Goal: Information Seeking & Learning: Learn about a topic

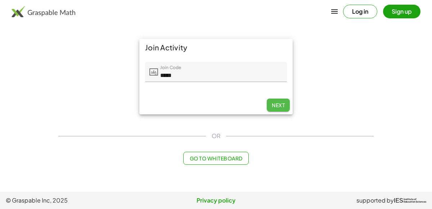
click at [277, 104] on span "Next" at bounding box center [278, 105] width 13 height 6
type input "*****"
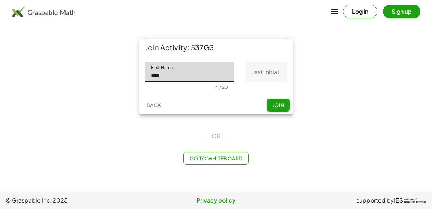
type input "****"
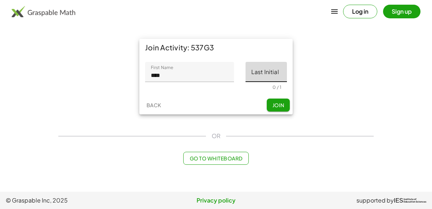
click at [267, 72] on input "Last Initial" at bounding box center [266, 72] width 41 height 20
type input "*"
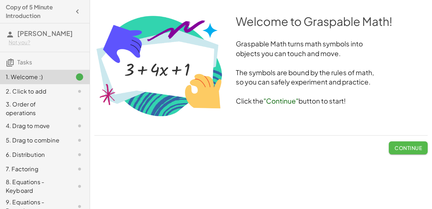
click at [408, 145] on span "Continue" at bounding box center [408, 148] width 27 height 6
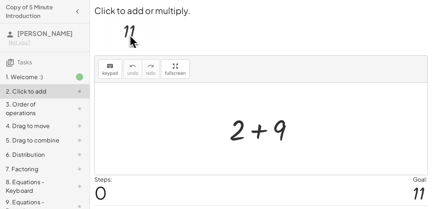
click at [260, 133] on div at bounding box center [264, 129] width 77 height 37
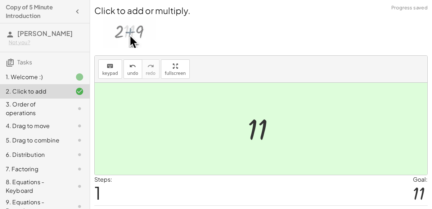
click at [364, 182] on div "Steps: 1 Goal: 11" at bounding box center [260, 190] width 333 height 30
click at [127, 164] on div at bounding box center [261, 129] width 333 height 92
click at [133, 189] on div "Steps: 1 Goal: 11" at bounding box center [260, 190] width 333 height 30
click at [77, 133] on div "3. Order of operations" at bounding box center [45, 140] width 90 height 14
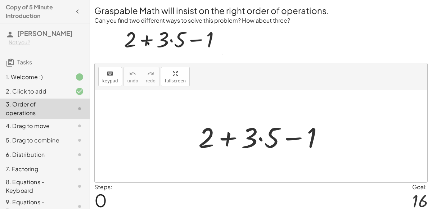
click at [224, 136] on div at bounding box center [264, 136] width 138 height 37
click at [293, 139] on div at bounding box center [264, 136] width 138 height 37
click at [259, 135] on div at bounding box center [264, 136] width 138 height 37
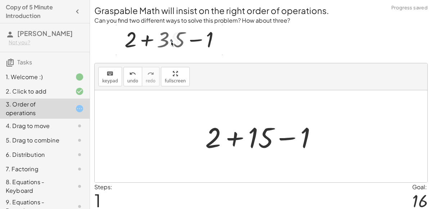
click at [259, 135] on div at bounding box center [264, 136] width 125 height 37
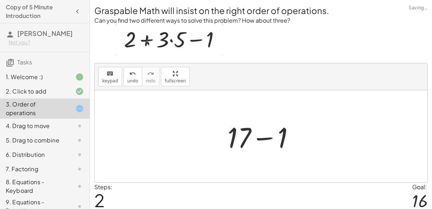
click at [253, 135] on div at bounding box center [264, 136] width 80 height 37
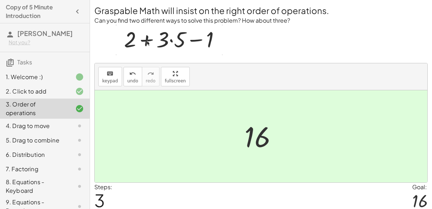
click at [56, 125] on div "4. Drag to move" at bounding box center [35, 126] width 58 height 9
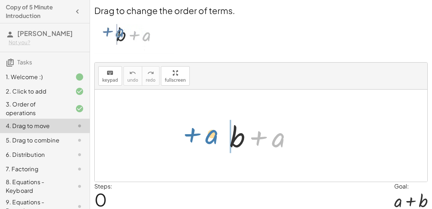
drag, startPoint x: 279, startPoint y: 142, endPoint x: 210, endPoint y: 138, distance: 68.5
click at [210, 138] on div "+ a + b + a" at bounding box center [261, 136] width 333 height 92
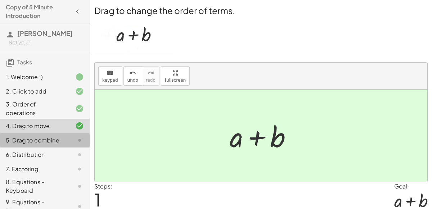
click at [69, 140] on div at bounding box center [74, 140] width 20 height 9
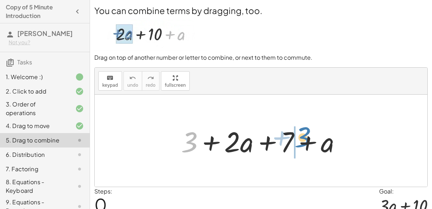
drag, startPoint x: 192, startPoint y: 142, endPoint x: 300, endPoint y: 138, distance: 108.8
click at [300, 138] on div at bounding box center [264, 140] width 173 height 37
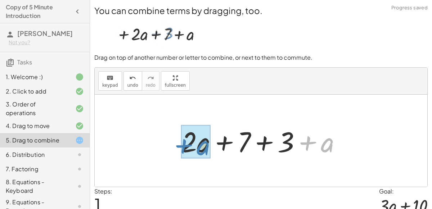
drag, startPoint x: 330, startPoint y: 148, endPoint x: 206, endPoint y: 151, distance: 123.9
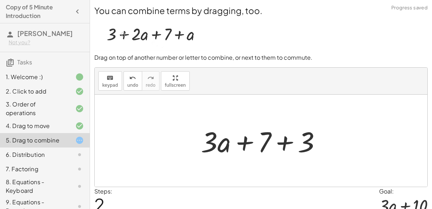
click at [284, 140] on div at bounding box center [263, 140] width 133 height 37
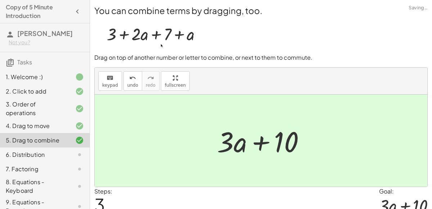
click at [59, 151] on div "6. Distribution" at bounding box center [35, 155] width 58 height 9
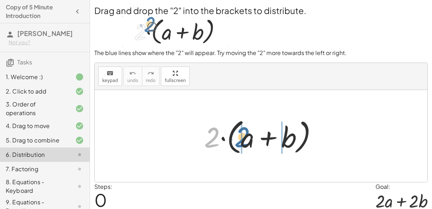
drag, startPoint x: 215, startPoint y: 138, endPoint x: 249, endPoint y: 136, distance: 33.9
click at [249, 136] on div at bounding box center [264, 136] width 126 height 41
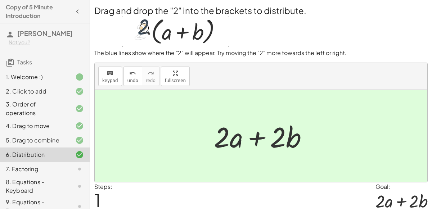
click at [68, 197] on div "7. Factoring" at bounding box center [45, 207] width 90 height 20
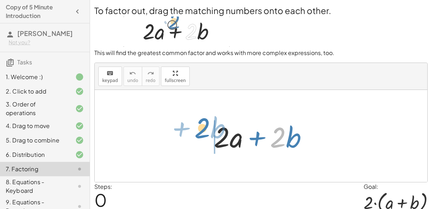
drag, startPoint x: 280, startPoint y: 143, endPoint x: 205, endPoint y: 134, distance: 75.4
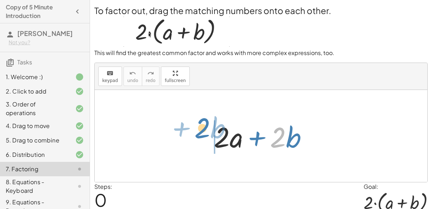
click at [205, 134] on div "· 2 + · b + · 2 · a + · 2 · b" at bounding box center [261, 136] width 116 height 41
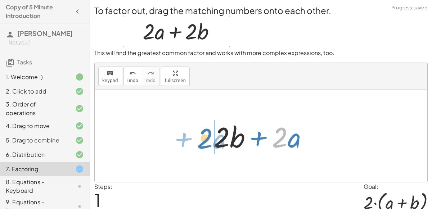
drag, startPoint x: 276, startPoint y: 138, endPoint x: 201, endPoint y: 140, distance: 74.5
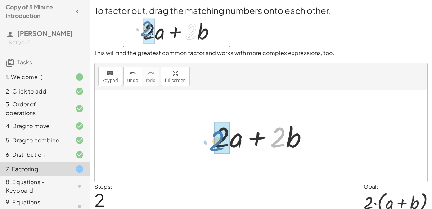
drag, startPoint x: 282, startPoint y: 141, endPoint x: 220, endPoint y: 145, distance: 61.3
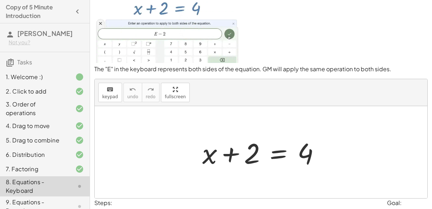
scroll to position [23, 0]
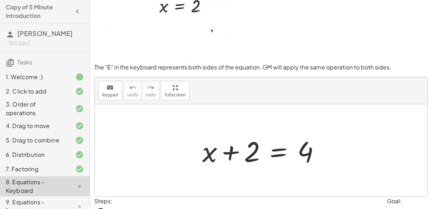
click at [268, 152] on div at bounding box center [264, 150] width 131 height 37
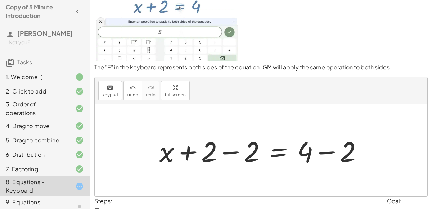
click at [231, 154] on div at bounding box center [264, 150] width 216 height 37
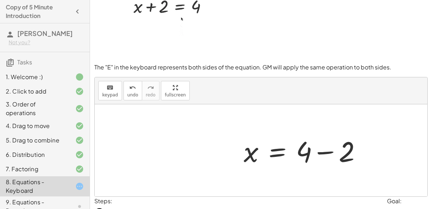
click at [331, 147] on div at bounding box center [305, 150] width 131 height 37
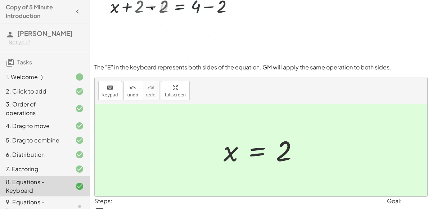
scroll to position [0, 0]
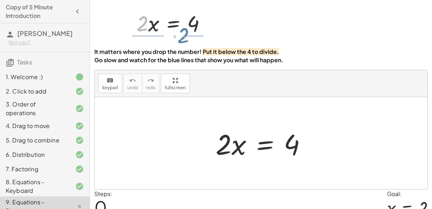
scroll to position [40, 0]
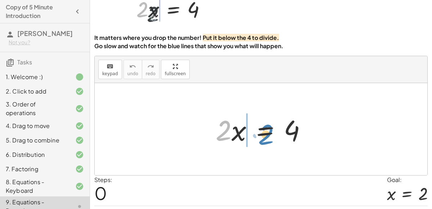
drag, startPoint x: 224, startPoint y: 138, endPoint x: 264, endPoint y: 141, distance: 39.8
click at [264, 141] on div at bounding box center [264, 129] width 104 height 37
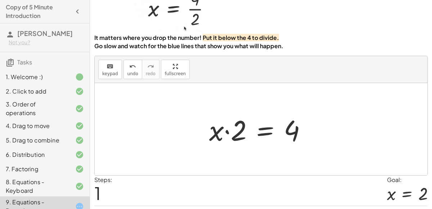
click at [266, 133] on div at bounding box center [260, 129] width 111 height 37
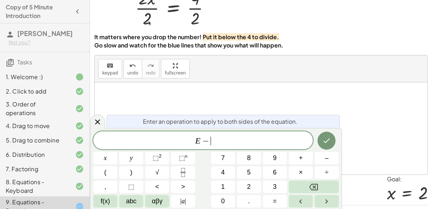
scroll to position [47, 0]
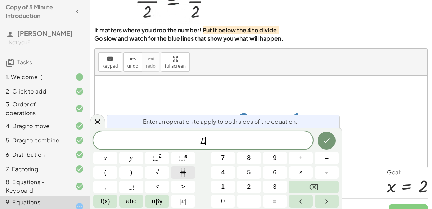
click at [182, 174] on icon "Fraction" at bounding box center [183, 172] width 9 height 9
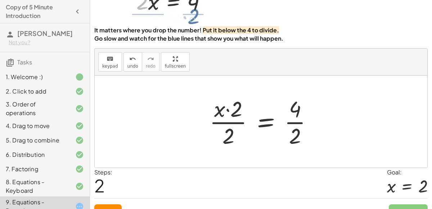
click at [269, 126] on div at bounding box center [264, 121] width 116 height 55
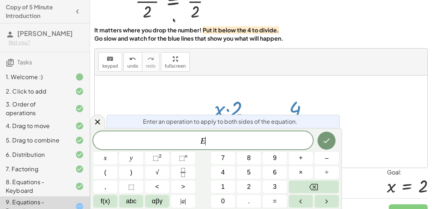
click at [367, 118] on div at bounding box center [261, 122] width 333 height 92
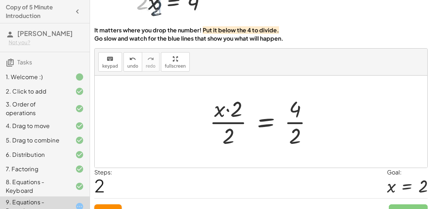
click at [225, 119] on div at bounding box center [264, 121] width 116 height 55
drag, startPoint x: 222, startPoint y: 111, endPoint x: 243, endPoint y: 109, distance: 21.0
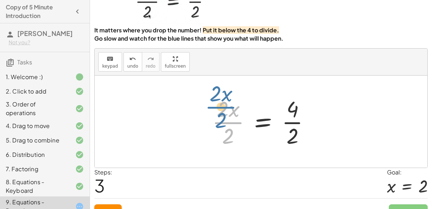
drag, startPoint x: 233, startPoint y: 128, endPoint x: 241, endPoint y: 148, distance: 21.5
click at [241, 148] on div at bounding box center [263, 121] width 111 height 55
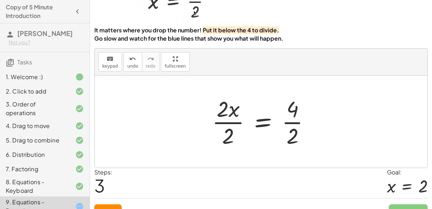
click at [221, 111] on div at bounding box center [263, 121] width 111 height 55
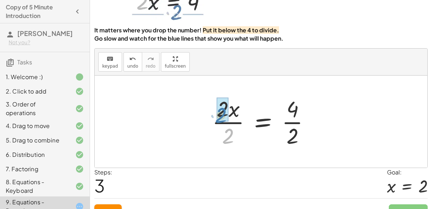
drag, startPoint x: 229, startPoint y: 136, endPoint x: 222, endPoint y: 115, distance: 22.4
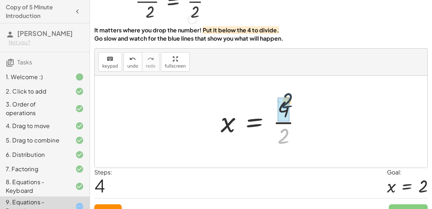
drag, startPoint x: 282, startPoint y: 130, endPoint x: 286, endPoint y: 94, distance: 35.8
click at [286, 94] on div at bounding box center [263, 121] width 93 height 55
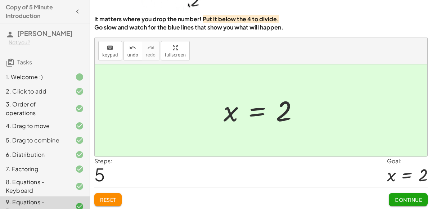
click at [399, 198] on span "Continue" at bounding box center [408, 200] width 27 height 6
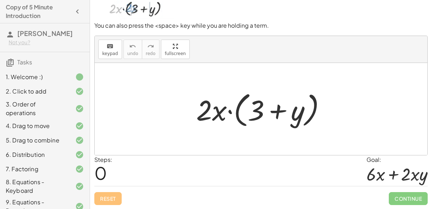
scroll to position [58, 0]
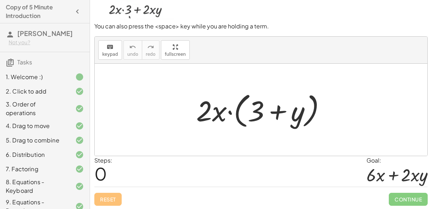
click at [217, 146] on div at bounding box center [261, 110] width 333 height 92
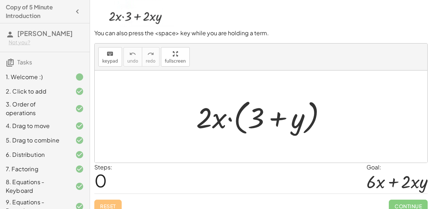
scroll to position [46, 0]
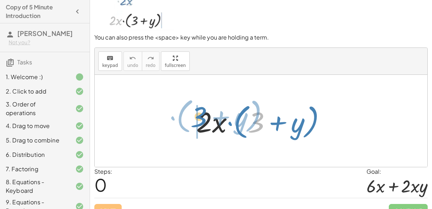
drag, startPoint x: 259, startPoint y: 120, endPoint x: 204, endPoint y: 116, distance: 54.5
click at [204, 116] on div at bounding box center [264, 120] width 143 height 41
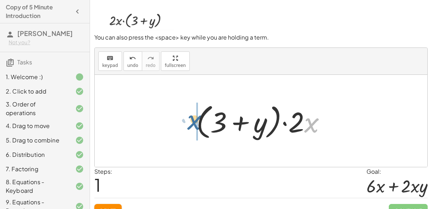
drag, startPoint x: 305, startPoint y: 123, endPoint x: 188, endPoint y: 120, distance: 117.0
click at [188, 120] on div "· 2 · x · ( + 3 + y ) · x · 2 · x · ( + 3 + y )" at bounding box center [261, 121] width 152 height 45
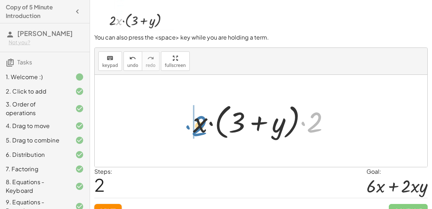
drag, startPoint x: 313, startPoint y: 123, endPoint x: 198, endPoint y: 127, distance: 114.9
click at [198, 127] on div at bounding box center [263, 120] width 149 height 41
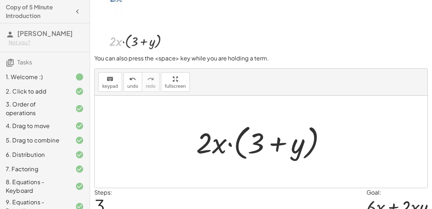
scroll to position [28, 0]
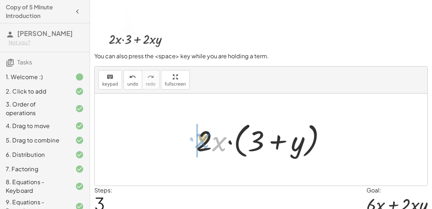
drag, startPoint x: 217, startPoint y: 141, endPoint x: 201, endPoint y: 138, distance: 16.4
click at [201, 138] on div at bounding box center [264, 139] width 143 height 41
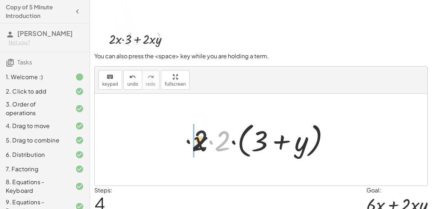
drag, startPoint x: 219, startPoint y: 142, endPoint x: 192, endPoint y: 141, distance: 27.0
click at [192, 141] on div at bounding box center [263, 139] width 149 height 41
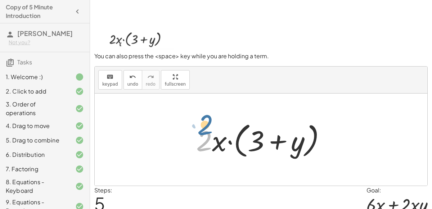
drag, startPoint x: 210, startPoint y: 142, endPoint x: 211, endPoint y: 127, distance: 14.8
click at [211, 127] on div at bounding box center [264, 139] width 143 height 41
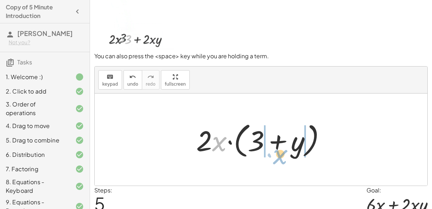
drag, startPoint x: 223, startPoint y: 144, endPoint x: 283, endPoint y: 156, distance: 61.7
click at [283, 156] on div at bounding box center [264, 139] width 143 height 41
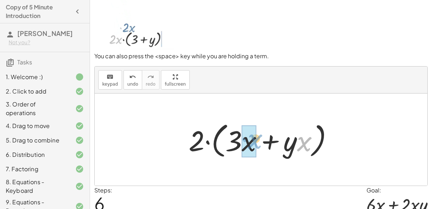
drag, startPoint x: 306, startPoint y: 144, endPoint x: 247, endPoint y: 142, distance: 58.4
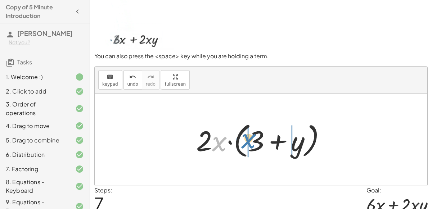
drag, startPoint x: 219, startPoint y: 142, endPoint x: 246, endPoint y: 139, distance: 28.0
click at [246, 139] on div at bounding box center [264, 139] width 143 height 41
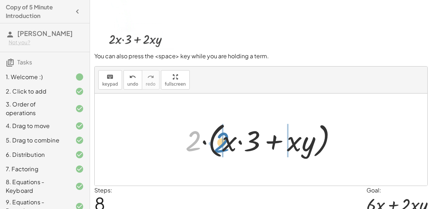
drag, startPoint x: 193, startPoint y: 142, endPoint x: 221, endPoint y: 143, distance: 27.7
click at [221, 143] on div at bounding box center [264, 139] width 164 height 41
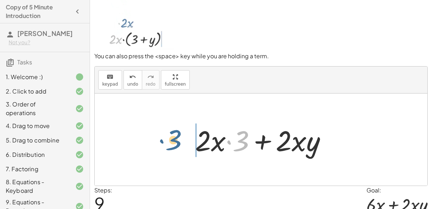
drag, startPoint x: 240, startPoint y: 140, endPoint x: 178, endPoint y: 141, distance: 62.3
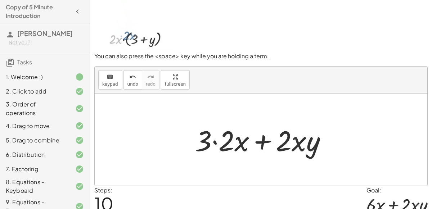
click at [228, 140] on div at bounding box center [264, 139] width 145 height 37
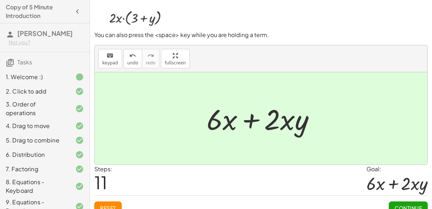
scroll to position [58, 0]
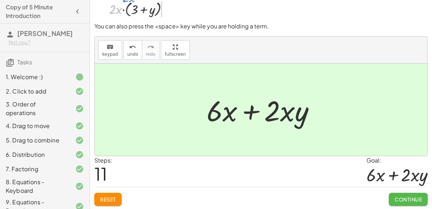
click at [403, 196] on span "Continue" at bounding box center [408, 199] width 27 height 6
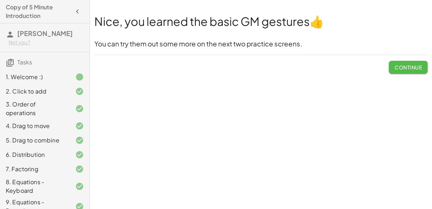
click at [406, 65] on span "Continue" at bounding box center [408, 67] width 27 height 6
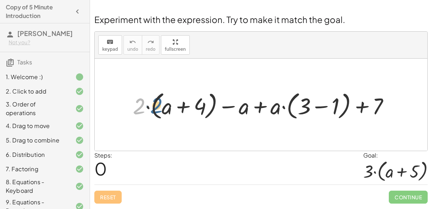
drag, startPoint x: 138, startPoint y: 101, endPoint x: 157, endPoint y: 100, distance: 19.1
click at [157, 100] on div at bounding box center [264, 104] width 270 height 33
drag, startPoint x: 138, startPoint y: 104, endPoint x: 178, endPoint y: 104, distance: 39.2
click at [178, 104] on div at bounding box center [264, 104] width 270 height 33
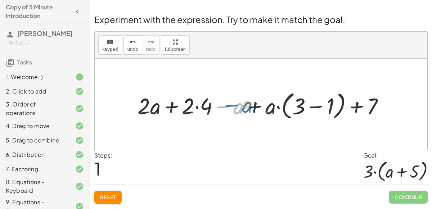
drag, startPoint x: 235, startPoint y: 110, endPoint x: 244, endPoint y: 109, distance: 9.1
click at [244, 109] on div at bounding box center [264, 104] width 260 height 33
drag, startPoint x: 238, startPoint y: 107, endPoint x: 273, endPoint y: 104, distance: 35.0
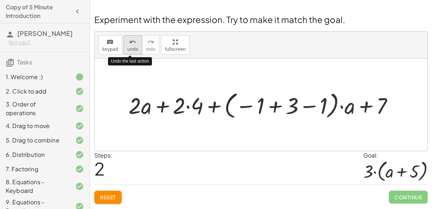
click at [127, 42] on div "undo" at bounding box center [132, 41] width 11 height 9
click at [133, 43] on icon "undo" at bounding box center [132, 42] width 7 height 9
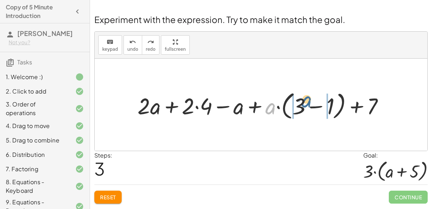
drag, startPoint x: 269, startPoint y: 106, endPoint x: 305, endPoint y: 99, distance: 36.9
click at [305, 99] on div at bounding box center [264, 104] width 260 height 33
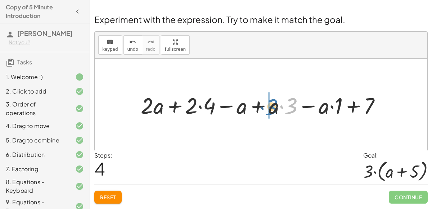
drag, startPoint x: 292, startPoint y: 105, endPoint x: 272, endPoint y: 107, distance: 20.2
click at [272, 107] on div at bounding box center [263, 105] width 253 height 30
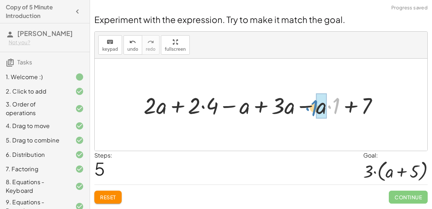
drag, startPoint x: 335, startPoint y: 104, endPoint x: 314, endPoint y: 106, distance: 21.7
click at [314, 106] on div at bounding box center [264, 105] width 248 height 30
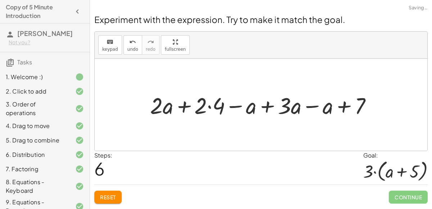
click at [266, 103] on div at bounding box center [264, 105] width 235 height 30
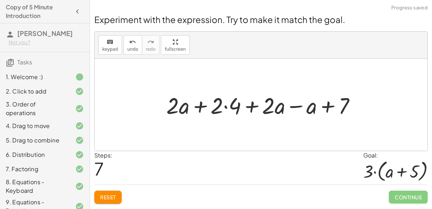
click at [298, 104] on div at bounding box center [264, 105] width 202 height 30
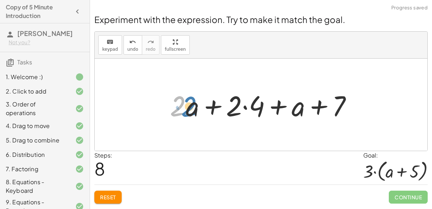
drag, startPoint x: 181, startPoint y: 107, endPoint x: 192, endPoint y: 108, distance: 10.8
click at [192, 108] on div at bounding box center [263, 104] width 195 height 37
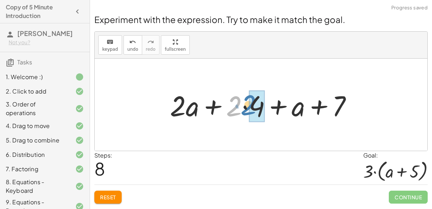
drag, startPoint x: 234, startPoint y: 106, endPoint x: 248, endPoint y: 105, distance: 14.8
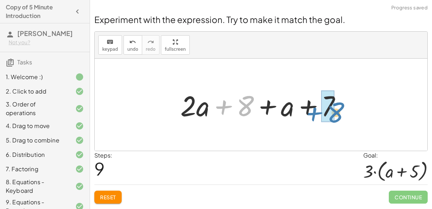
drag, startPoint x: 245, startPoint y: 104, endPoint x: 329, endPoint y: 110, distance: 84.8
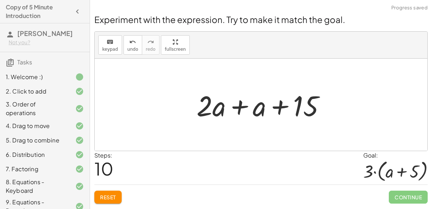
click at [231, 102] on div at bounding box center [264, 104] width 142 height 37
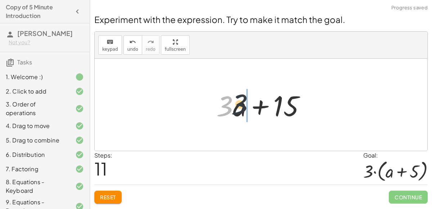
drag, startPoint x: 224, startPoint y: 103, endPoint x: 241, endPoint y: 100, distance: 17.1
click at [241, 100] on div at bounding box center [264, 104] width 102 height 37
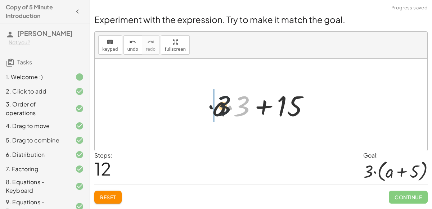
drag, startPoint x: 241, startPoint y: 100, endPoint x: 215, endPoint y: 100, distance: 25.9
click at [215, 100] on div at bounding box center [264, 104] width 109 height 37
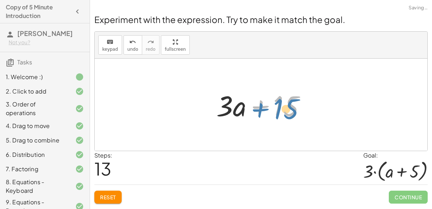
drag, startPoint x: 283, startPoint y: 103, endPoint x: 286, endPoint y: 106, distance: 4.1
click at [286, 106] on div at bounding box center [264, 104] width 102 height 37
click at [277, 104] on div at bounding box center [264, 104] width 102 height 37
click at [255, 110] on div at bounding box center [264, 104] width 102 height 37
click at [233, 105] on div at bounding box center [264, 104] width 102 height 37
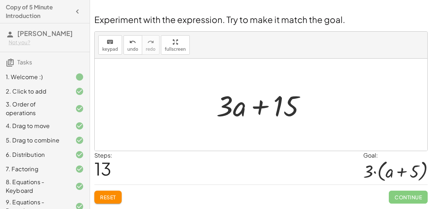
click at [304, 103] on div at bounding box center [264, 104] width 102 height 37
click at [294, 106] on div at bounding box center [264, 104] width 102 height 37
click at [222, 103] on div at bounding box center [264, 104] width 102 height 37
click at [239, 99] on div at bounding box center [264, 104] width 102 height 37
click at [249, 118] on div at bounding box center [264, 104] width 102 height 37
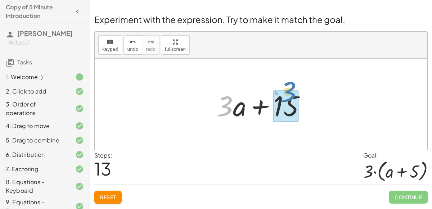
drag, startPoint x: 229, startPoint y: 102, endPoint x: 292, endPoint y: 87, distance: 64.6
click at [292, 87] on div at bounding box center [264, 104] width 102 height 37
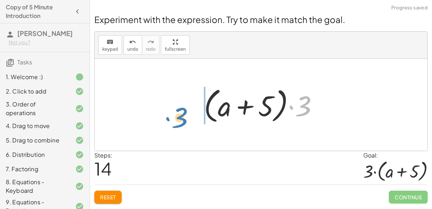
drag, startPoint x: 304, startPoint y: 104, endPoint x: 192, endPoint y: 96, distance: 112.3
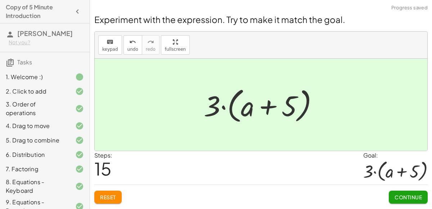
click at [413, 197] on span "Continue" at bounding box center [408, 197] width 27 height 6
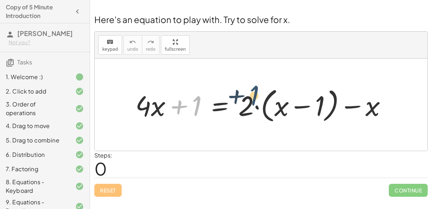
drag, startPoint x: 196, startPoint y: 110, endPoint x: 255, endPoint y: 100, distance: 60.0
click at [255, 100] on div at bounding box center [264, 105] width 264 height 41
click at [216, 103] on div at bounding box center [264, 105] width 264 height 41
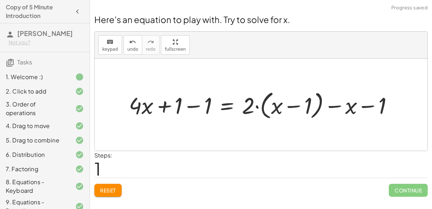
click at [193, 102] on div at bounding box center [263, 105] width 277 height 34
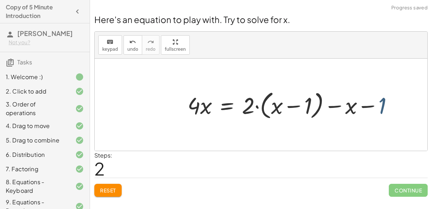
click at [378, 104] on div at bounding box center [293, 105] width 219 height 34
drag, startPoint x: 246, startPoint y: 107, endPoint x: 274, endPoint y: 107, distance: 27.4
click at [274, 107] on div at bounding box center [293, 105] width 219 height 34
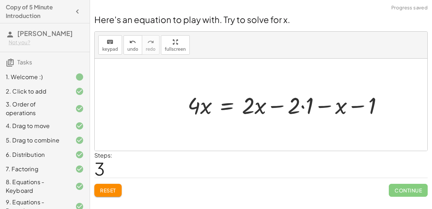
click at [298, 102] on div at bounding box center [288, 105] width 208 height 30
click at [304, 105] on div at bounding box center [288, 105] width 208 height 30
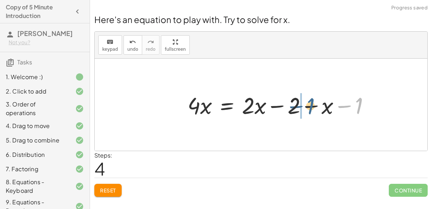
drag, startPoint x: 356, startPoint y: 103, endPoint x: 303, endPoint y: 103, distance: 52.6
click at [303, 103] on div at bounding box center [281, 105] width 195 height 30
click at [303, 104] on div at bounding box center [281, 105] width 195 height 30
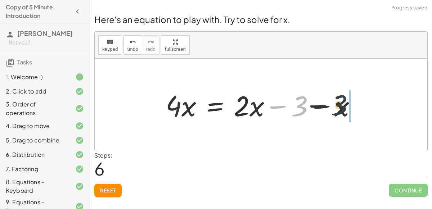
drag, startPoint x: 300, startPoint y: 107, endPoint x: 350, endPoint y: 105, distance: 50.5
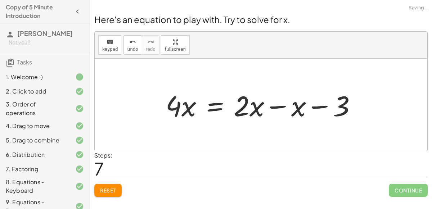
click at [275, 107] on div at bounding box center [263, 104] width 203 height 37
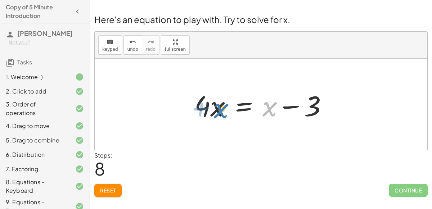
drag, startPoint x: 268, startPoint y: 107, endPoint x: 218, endPoint y: 108, distance: 50.4
click at [218, 108] on div at bounding box center [264, 104] width 146 height 37
click at [245, 107] on div at bounding box center [264, 104] width 146 height 37
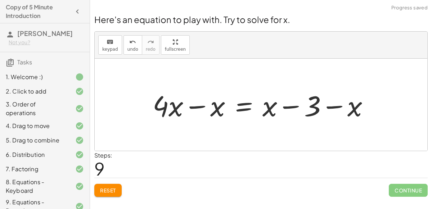
click at [198, 107] on div at bounding box center [263, 104] width 229 height 37
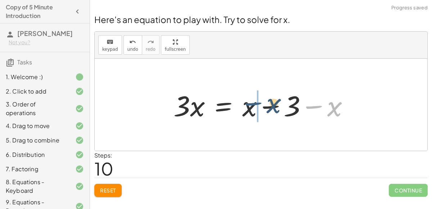
drag, startPoint x: 325, startPoint y: 104, endPoint x: 264, endPoint y: 101, distance: 61.3
click at [264, 101] on div at bounding box center [264, 104] width 188 height 37
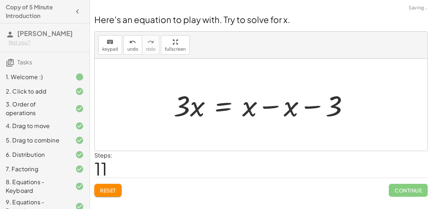
click at [258, 101] on div at bounding box center [264, 104] width 188 height 37
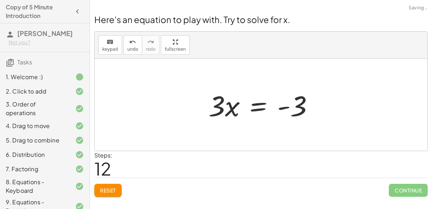
click at [258, 108] on div at bounding box center [264, 104] width 118 height 37
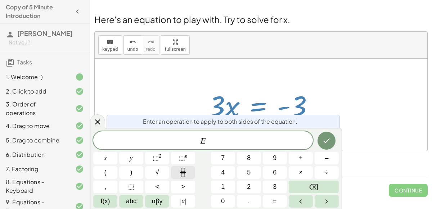
click at [179, 173] on icon "Fraction" at bounding box center [183, 172] width 9 height 9
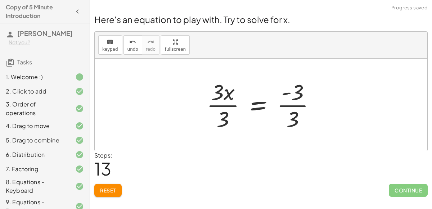
click at [220, 101] on div at bounding box center [264, 104] width 122 height 55
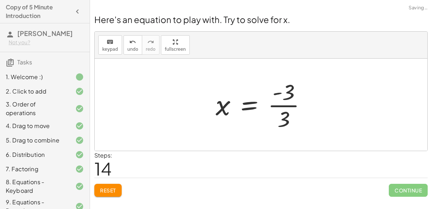
click at [283, 104] on div at bounding box center [264, 104] width 104 height 55
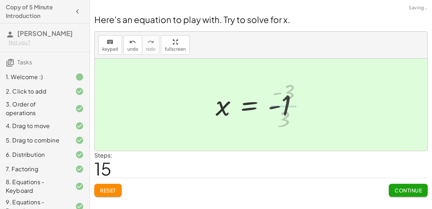
click at [283, 104] on div at bounding box center [259, 105] width 95 height 36
